Goal: Transaction & Acquisition: Purchase product/service

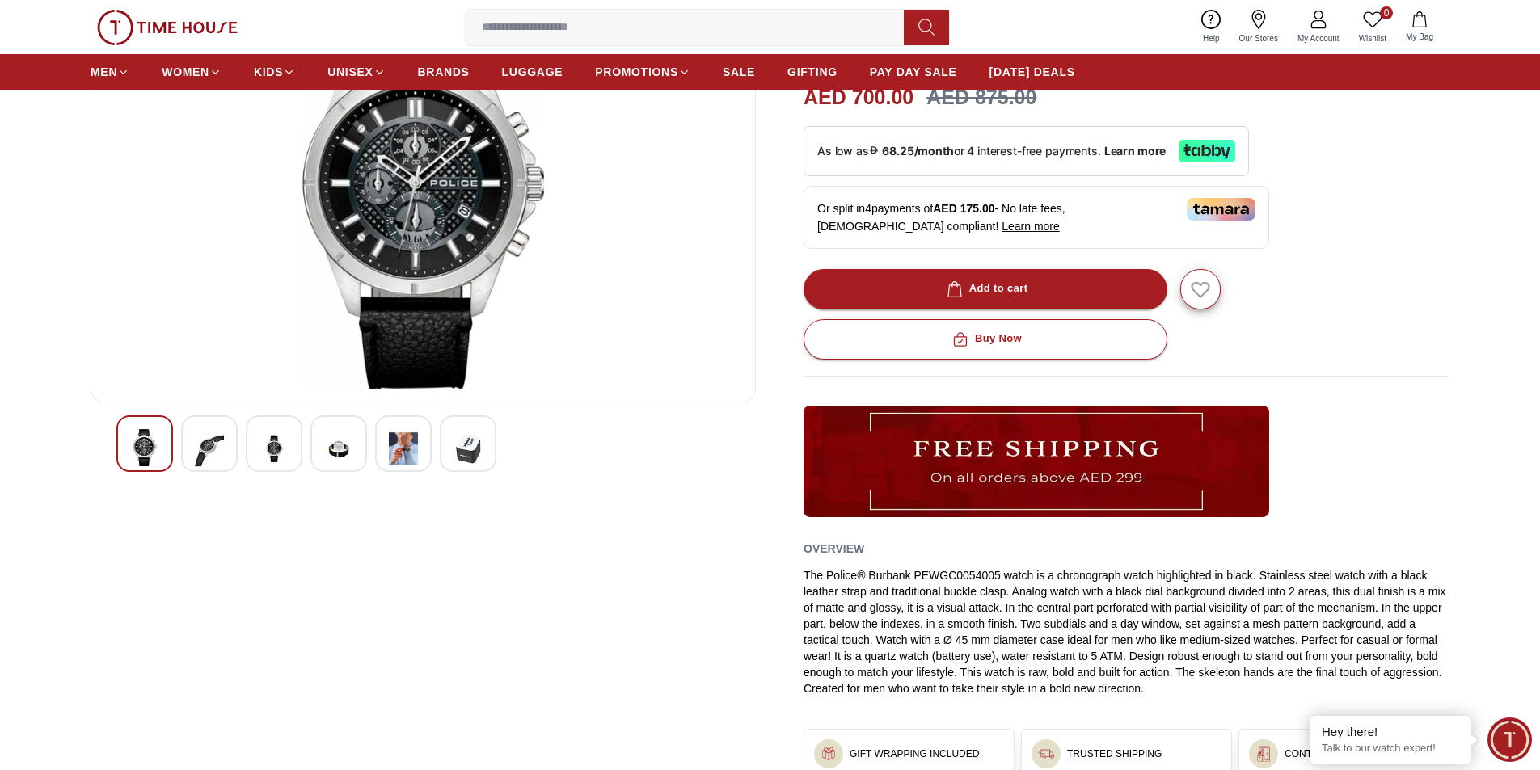
scroll to position [162, 0]
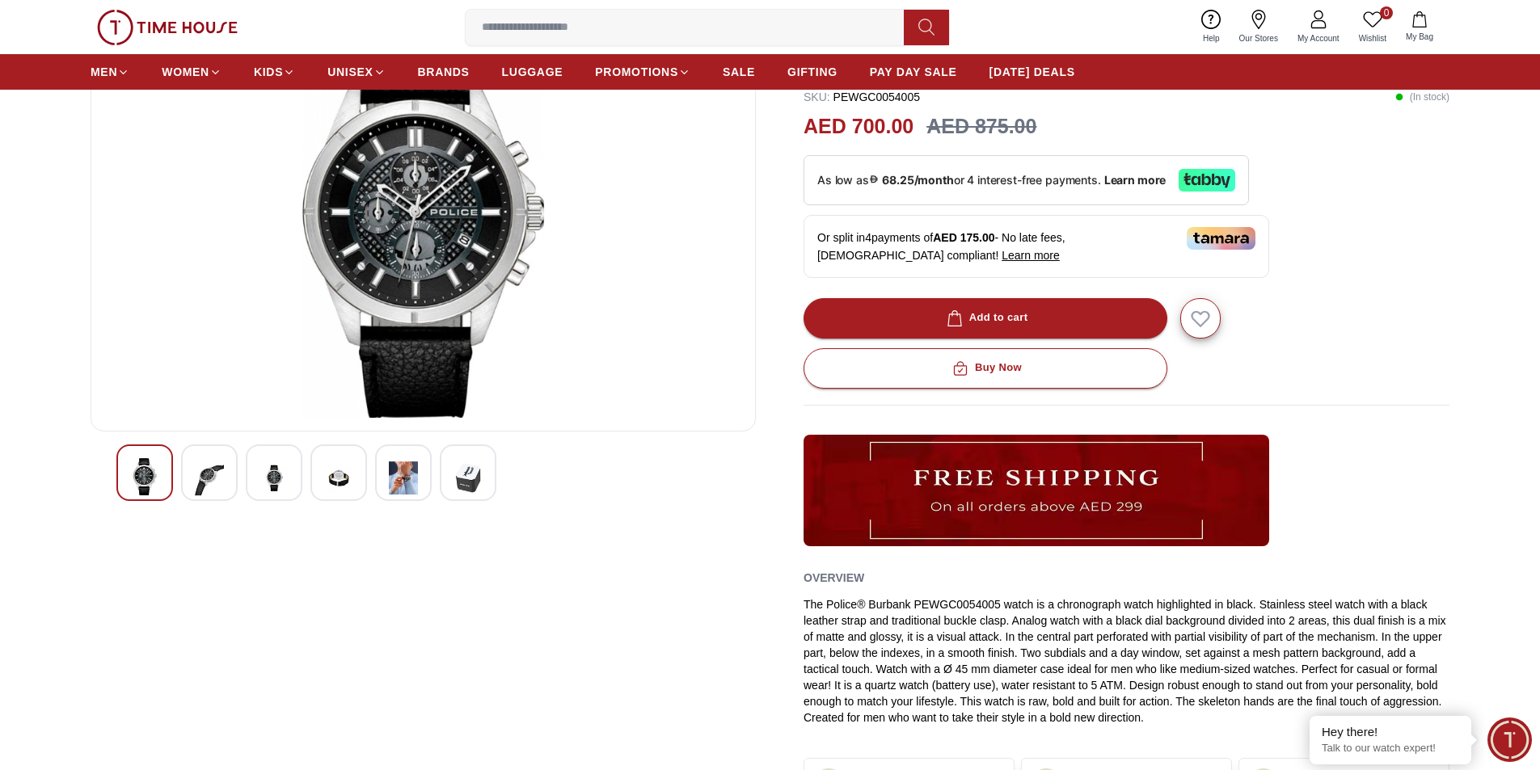
click at [487, 487] on div at bounding box center [468, 473] width 57 height 57
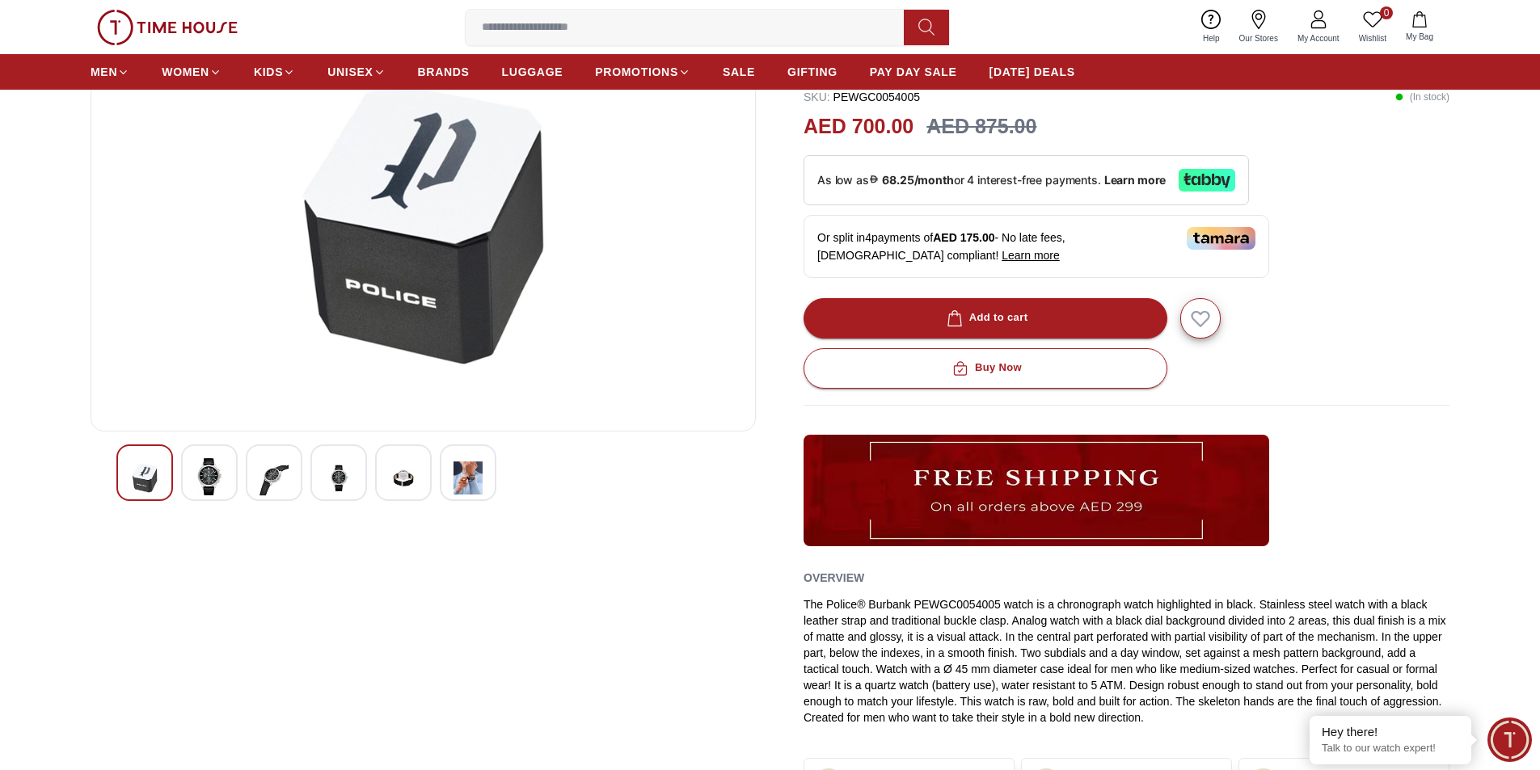
click at [411, 493] on img at bounding box center [403, 478] width 29 height 40
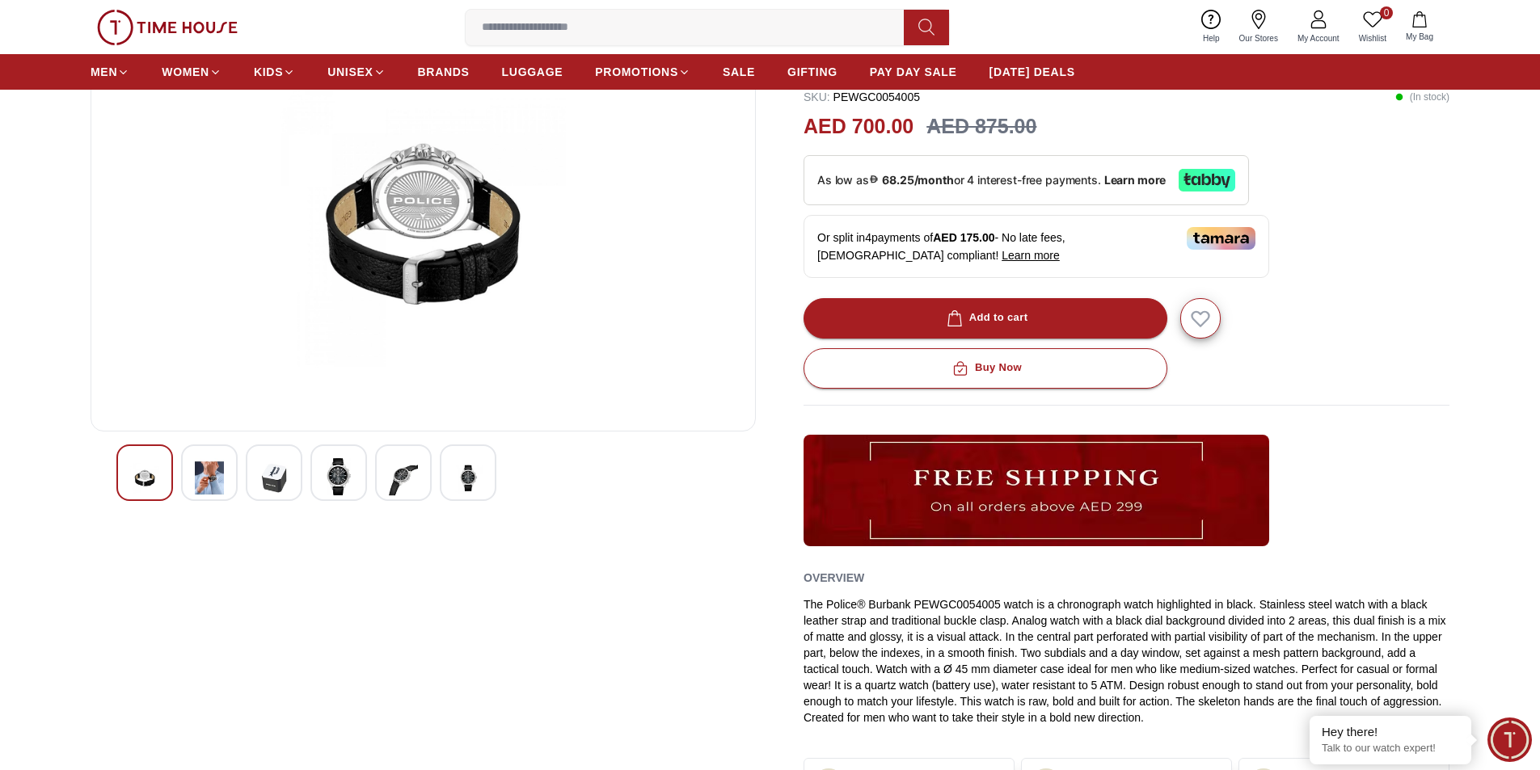
click at [349, 491] on img at bounding box center [338, 476] width 29 height 37
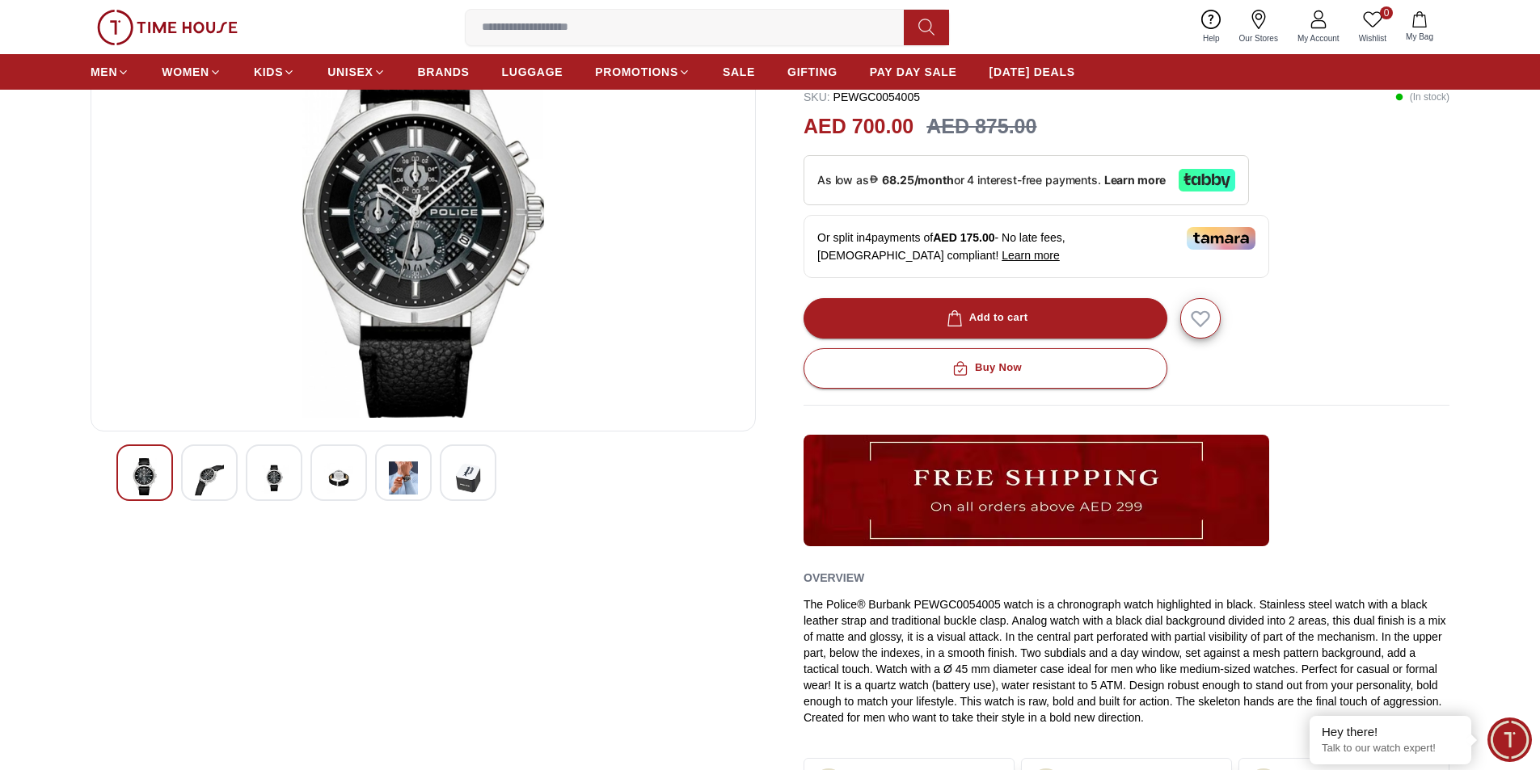
click at [324, 477] on img at bounding box center [338, 478] width 29 height 40
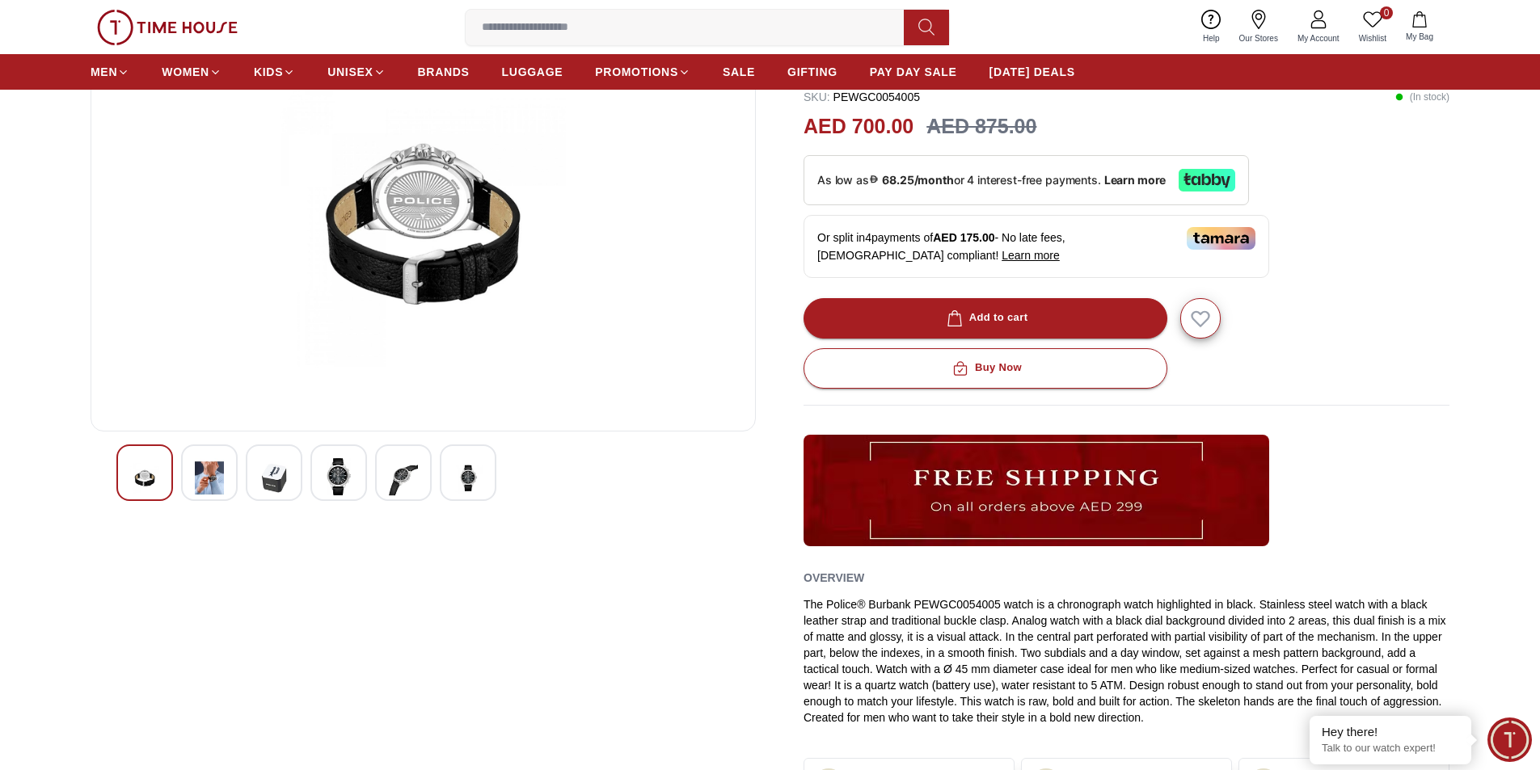
click at [275, 478] on img at bounding box center [273, 478] width 29 height 40
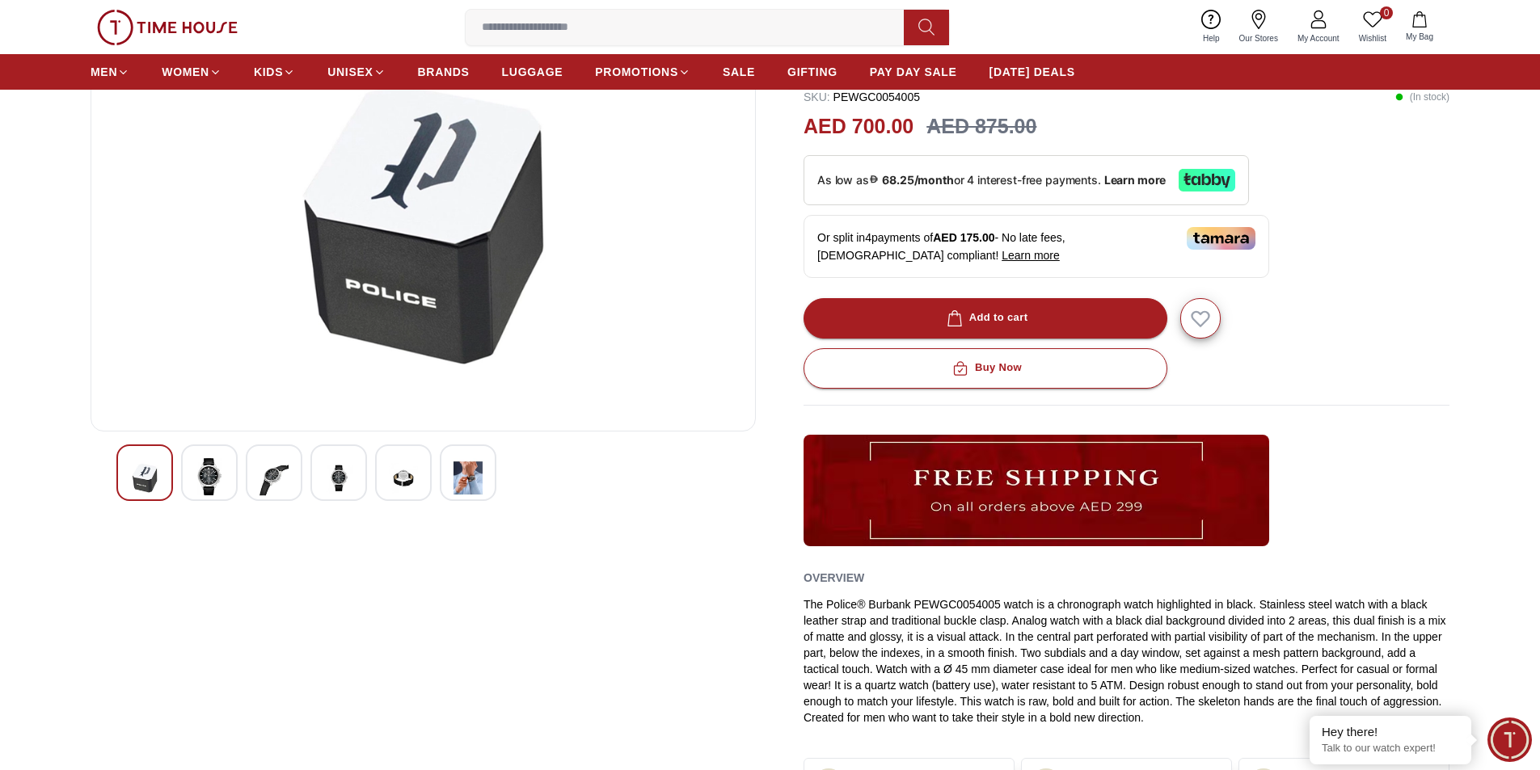
click at [211, 479] on img at bounding box center [209, 476] width 29 height 37
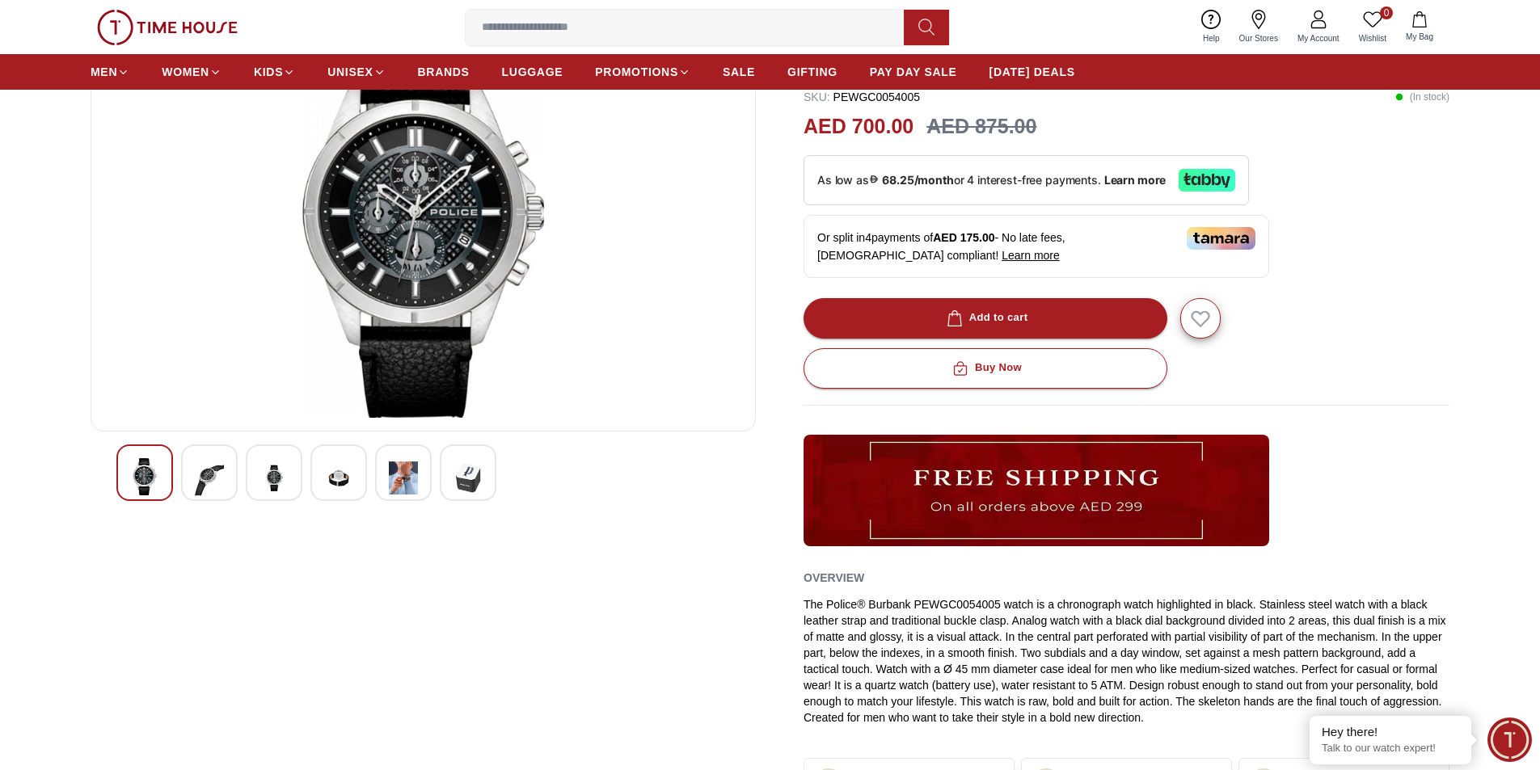
click at [267, 481] on img at bounding box center [273, 478] width 29 height 40
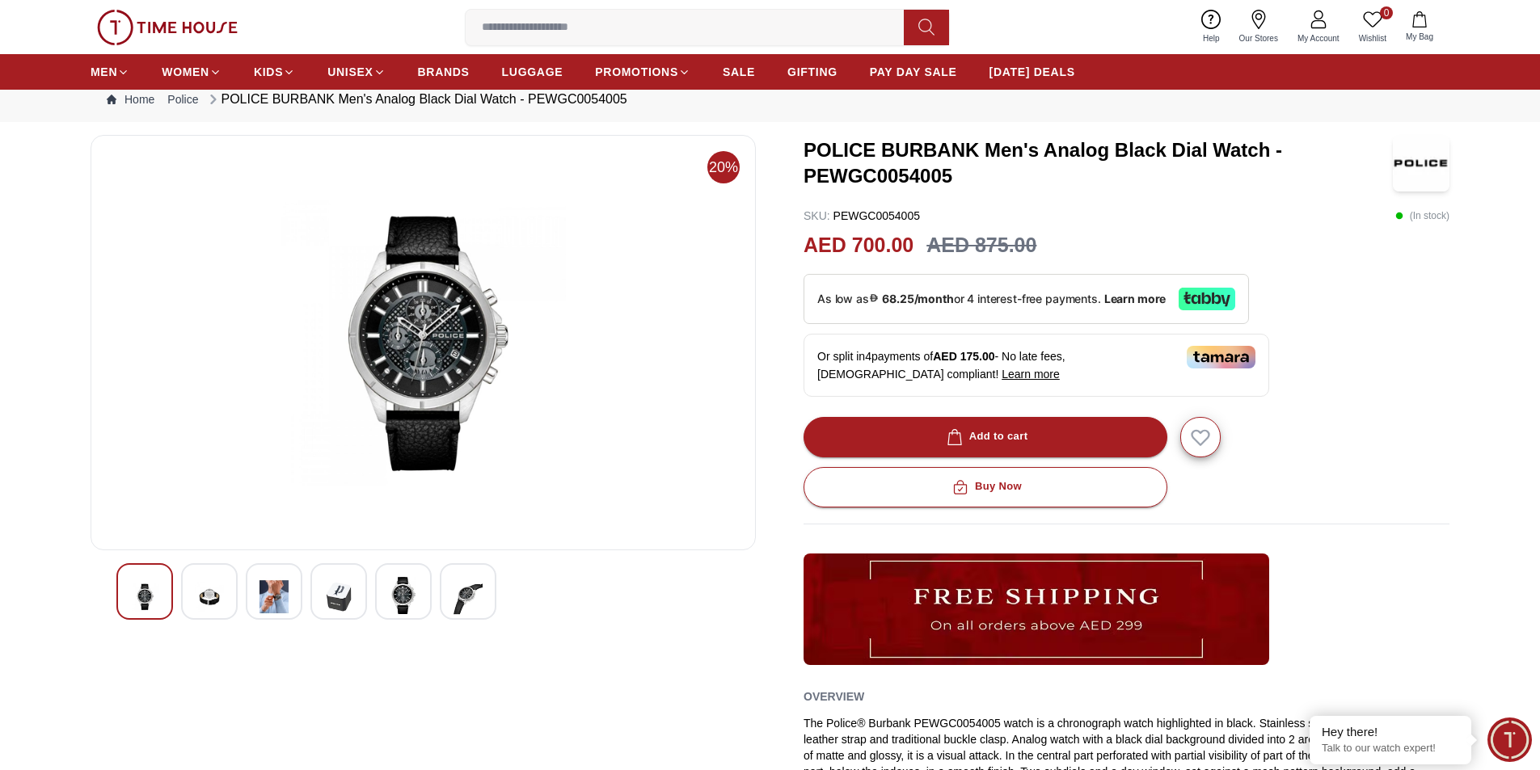
scroll to position [81, 0]
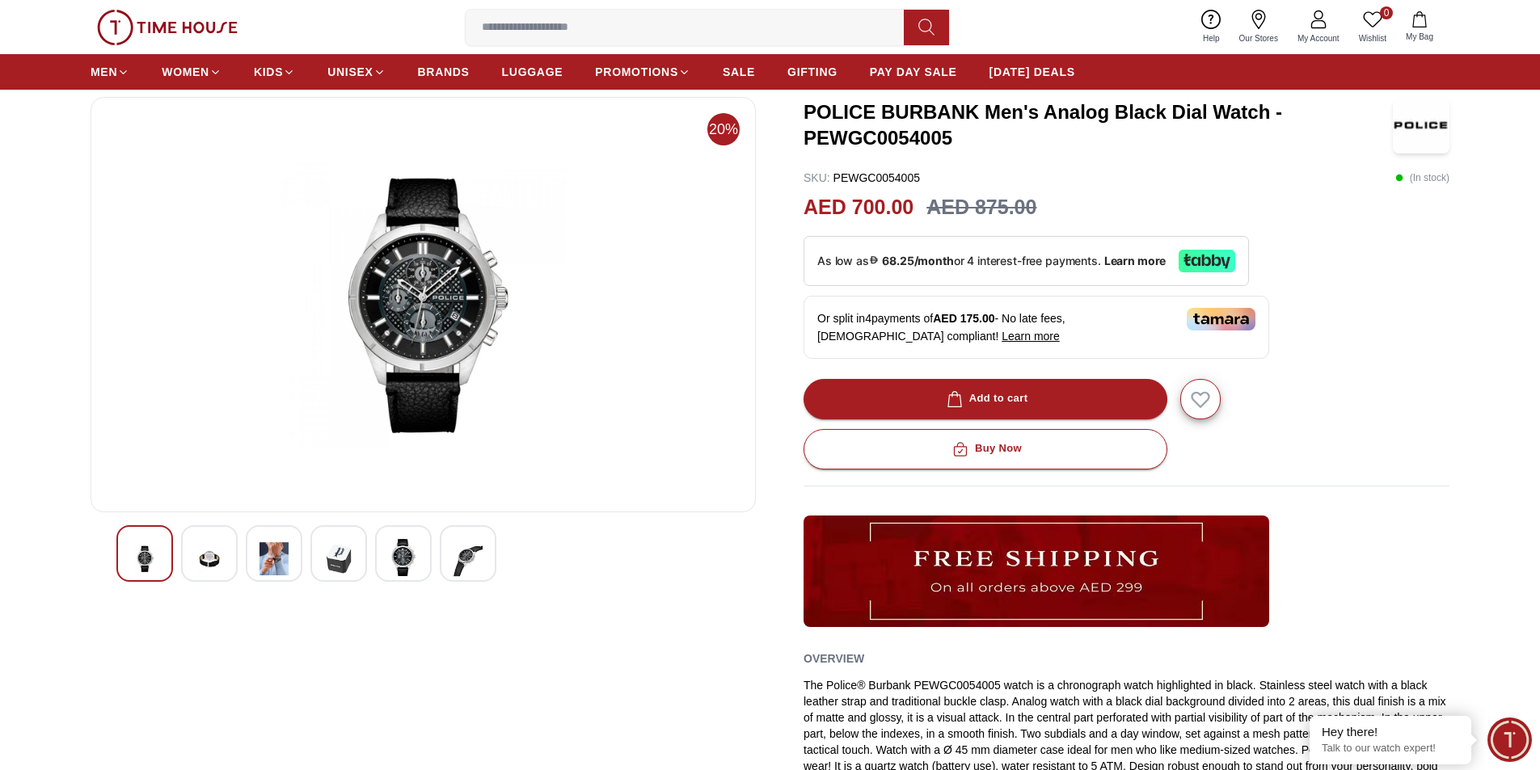
click at [455, 561] on img at bounding box center [467, 559] width 29 height 40
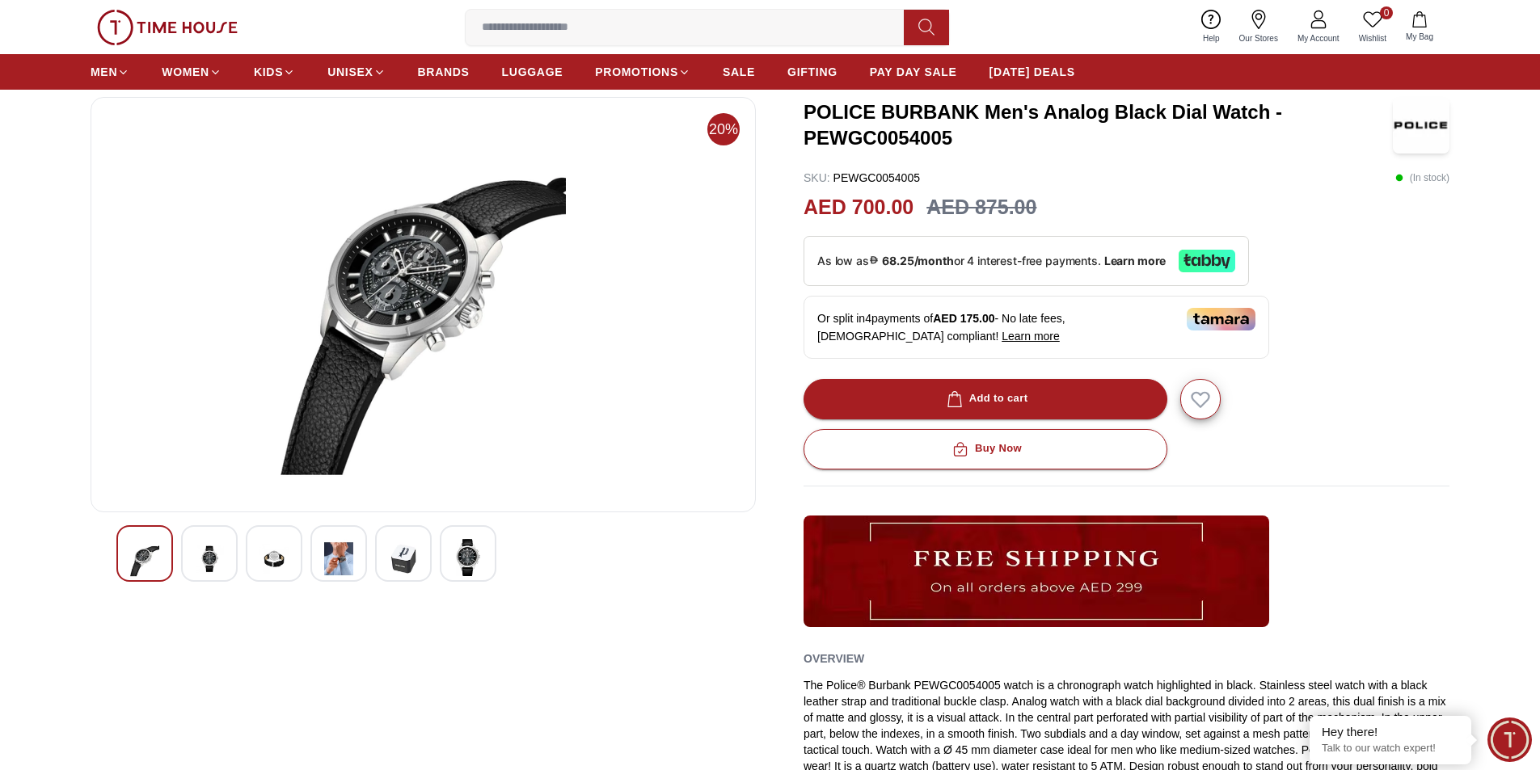
click at [346, 554] on img at bounding box center [338, 559] width 29 height 40
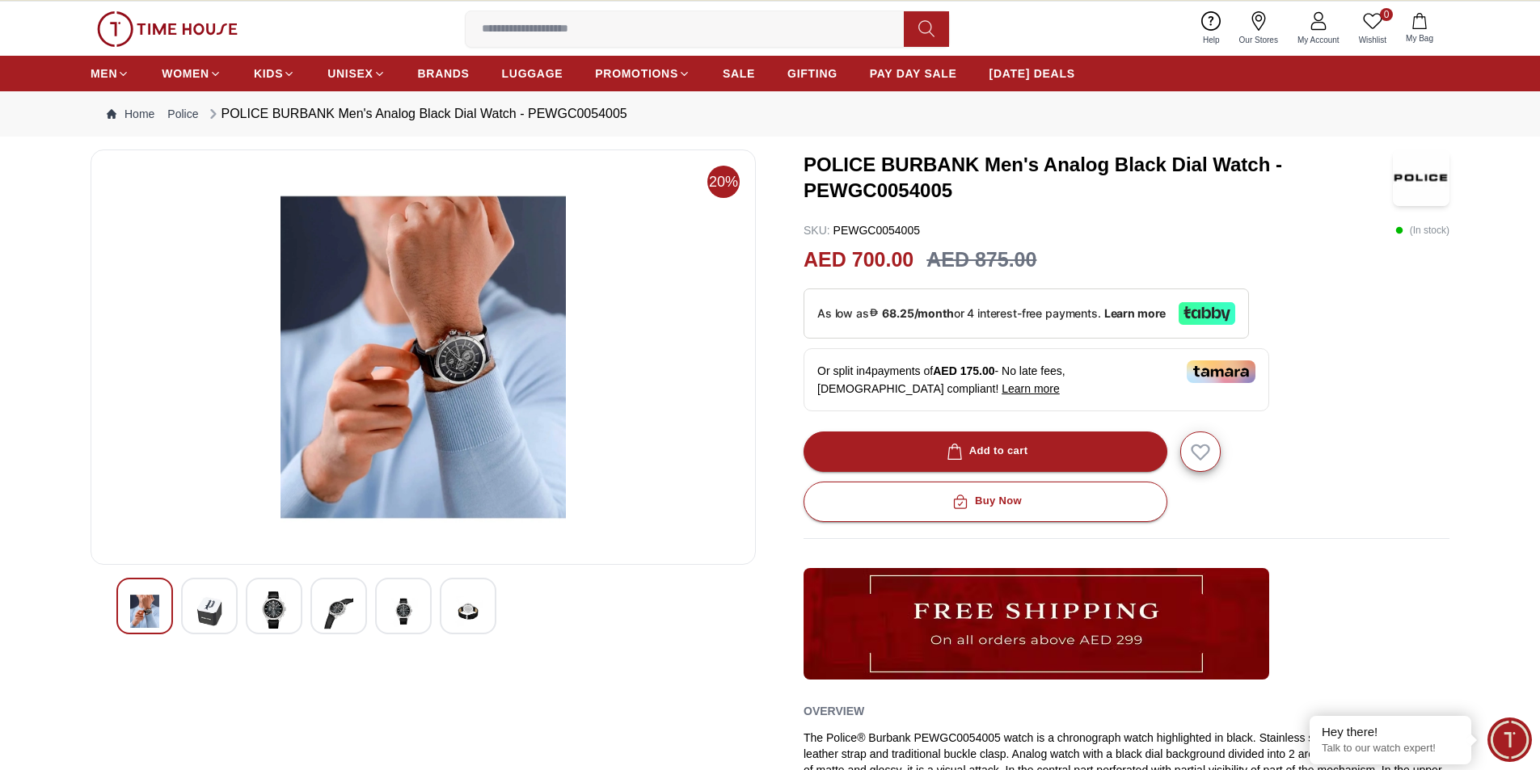
scroll to position [0, 0]
